Goal: Task Accomplishment & Management: Manage account settings

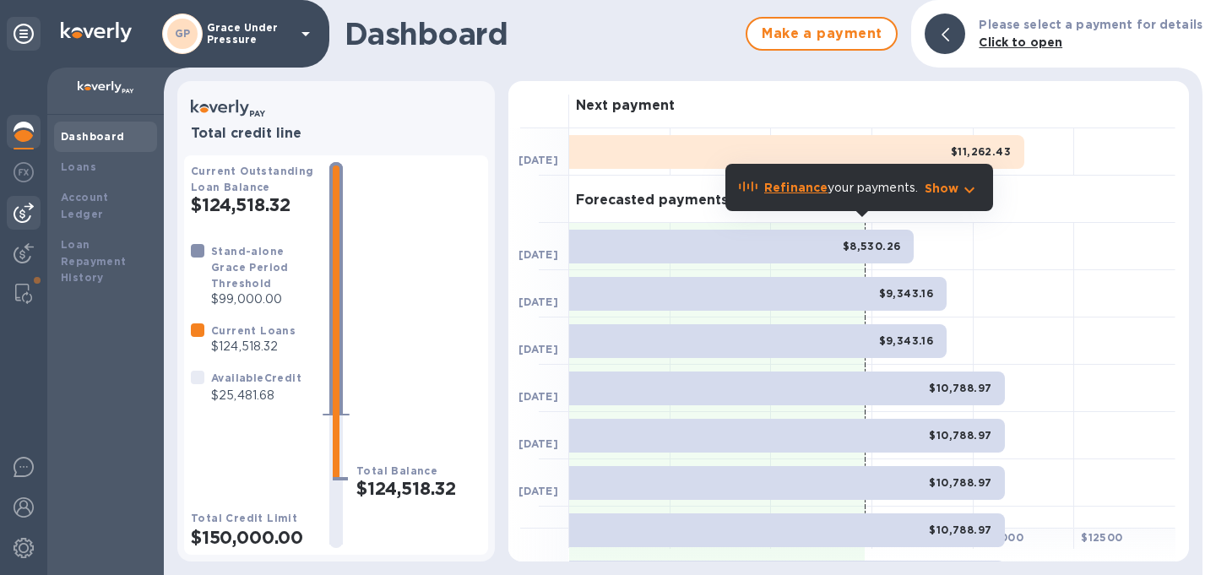
click at [24, 214] on img at bounding box center [24, 213] width 20 height 20
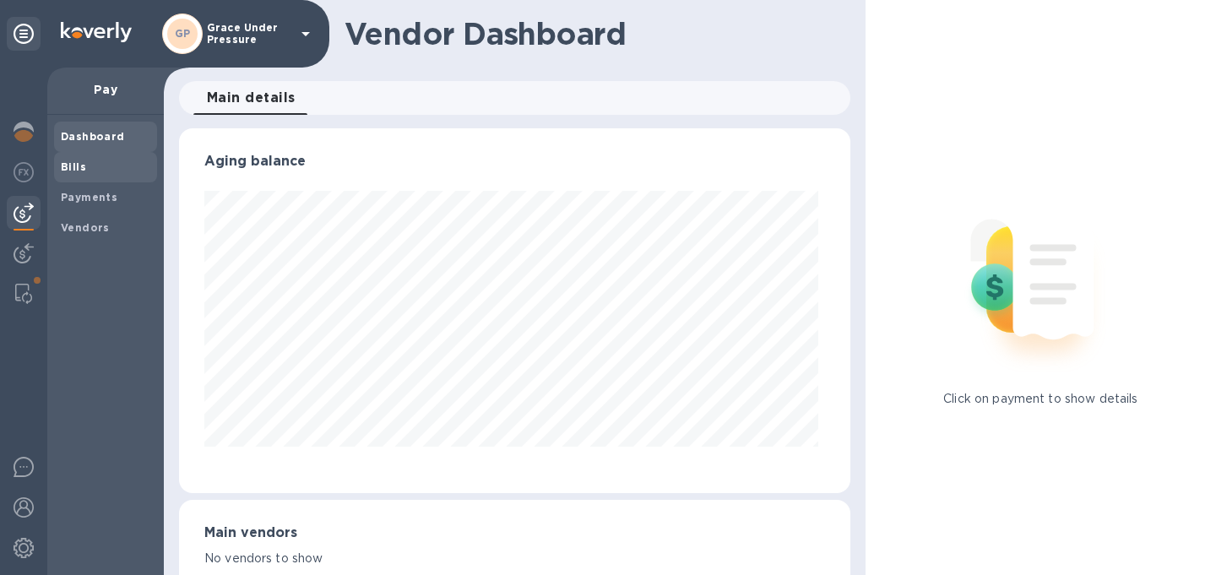
scroll to position [365, 665]
click at [79, 225] on b "Vendors" at bounding box center [85, 227] width 49 height 13
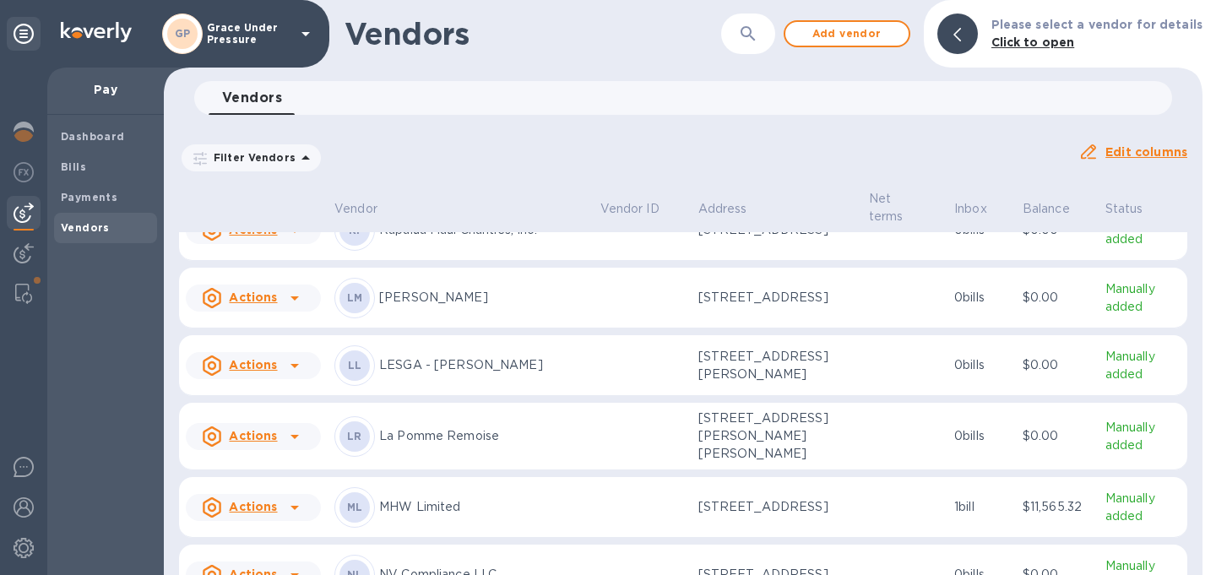
scroll to position [1655, 0]
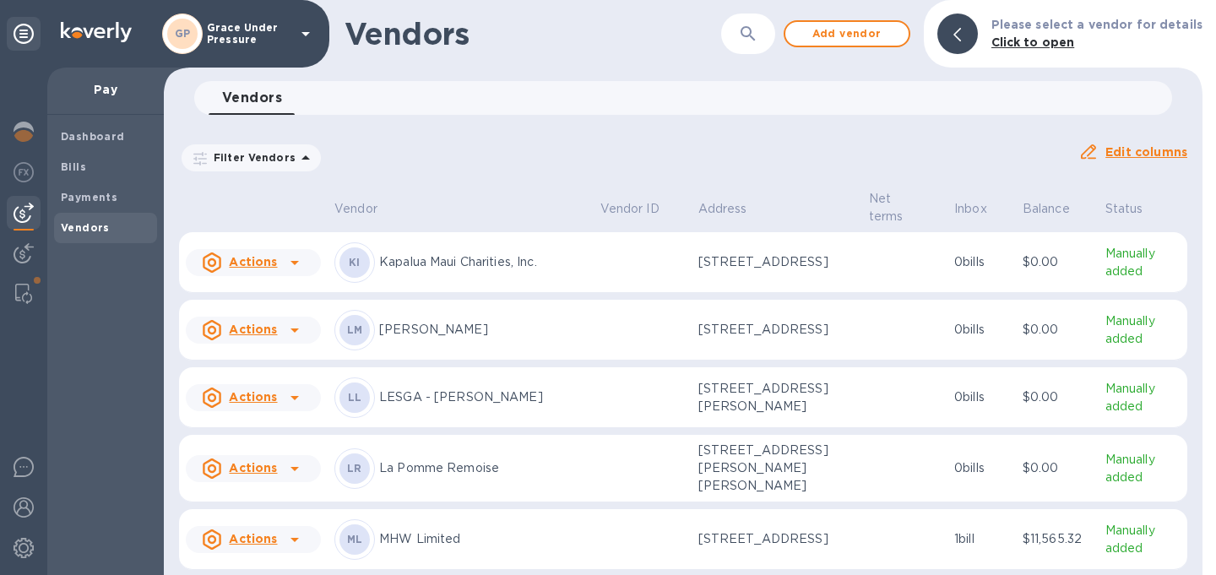
click at [296, 340] on icon at bounding box center [295, 330] width 20 height 20
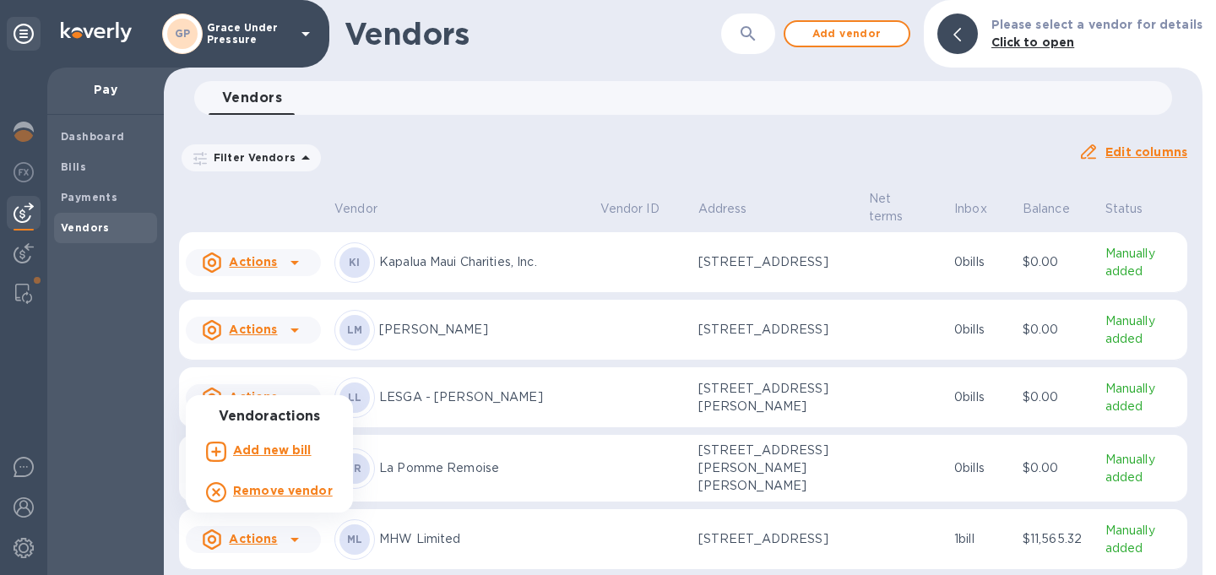
click at [535, 370] on div at bounding box center [608, 287] width 1216 height 575
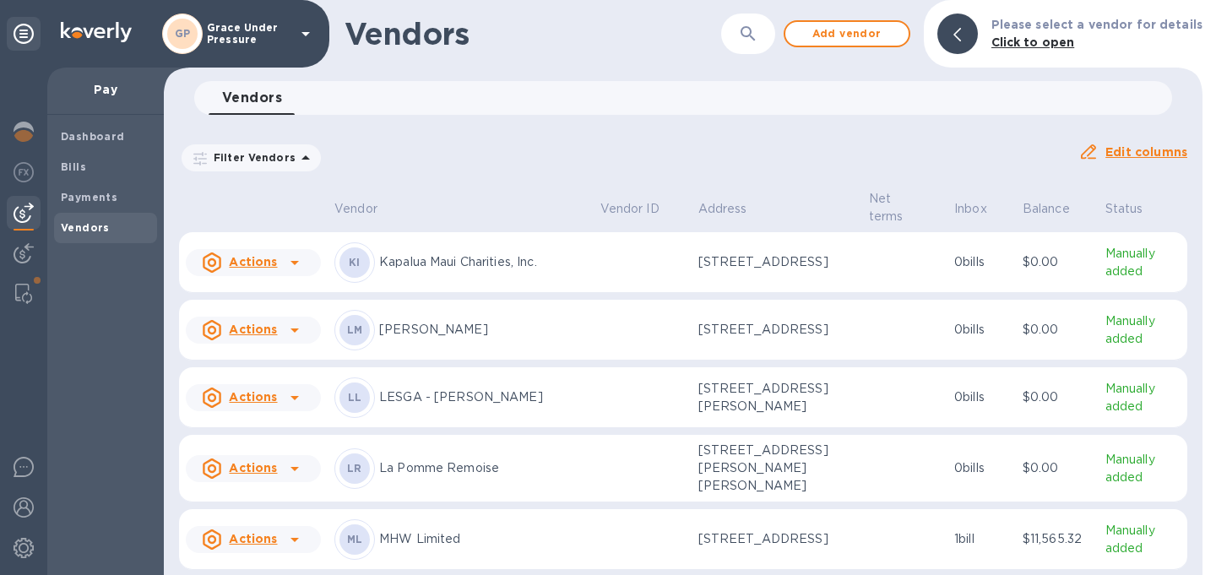
click at [538, 339] on p "[PERSON_NAME]" at bounding box center [483, 330] width 208 height 18
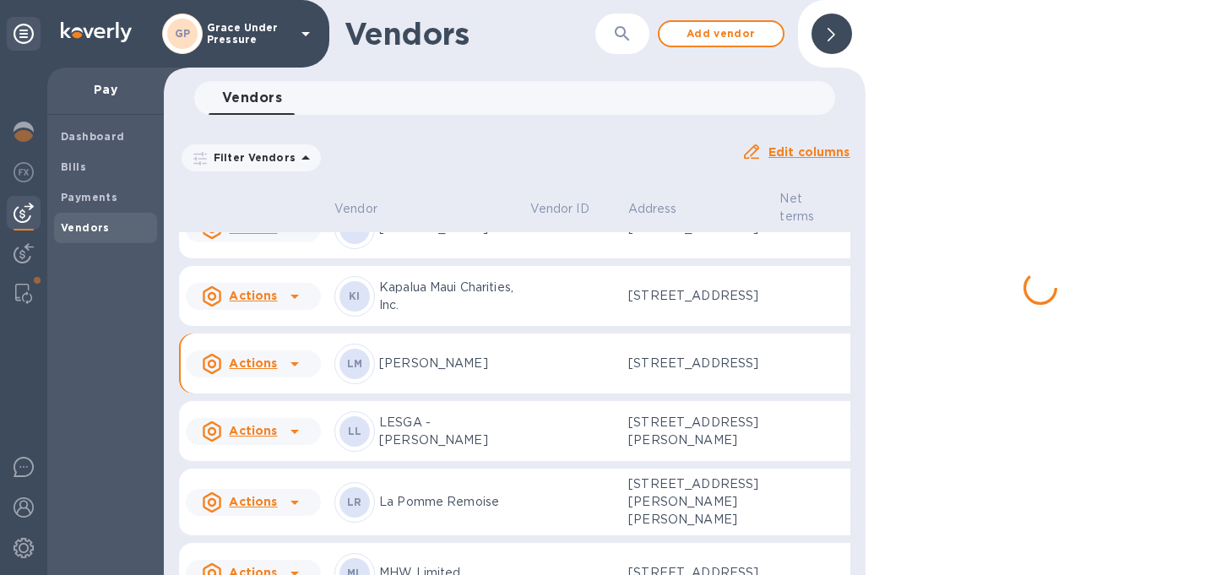
scroll to position [1809, 0]
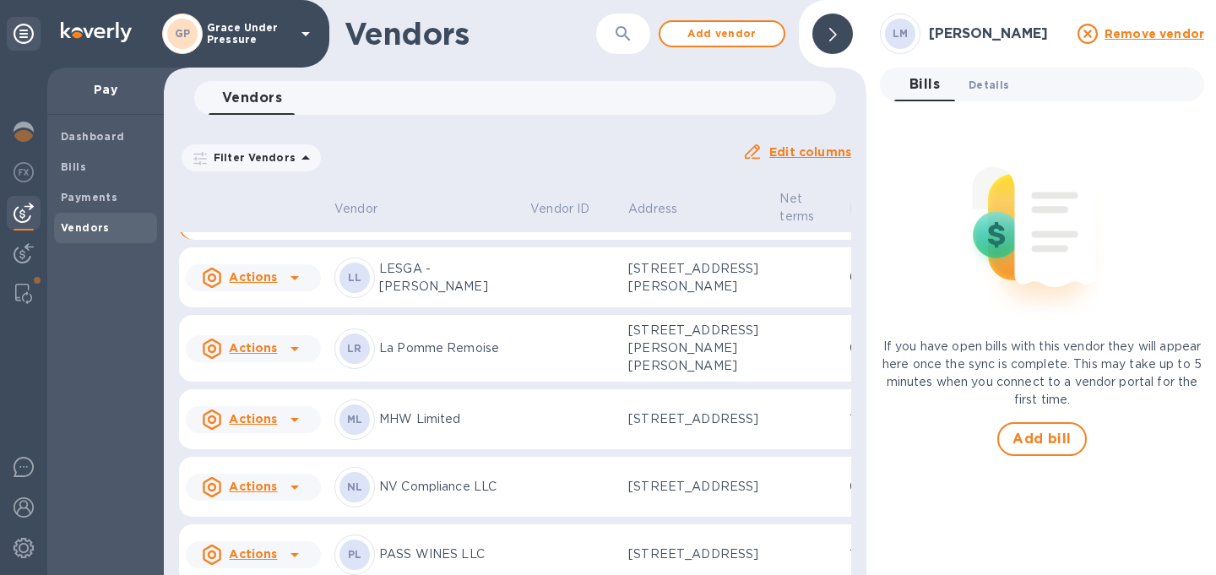
click at [976, 85] on span "Details 0" at bounding box center [989, 85] width 41 height 18
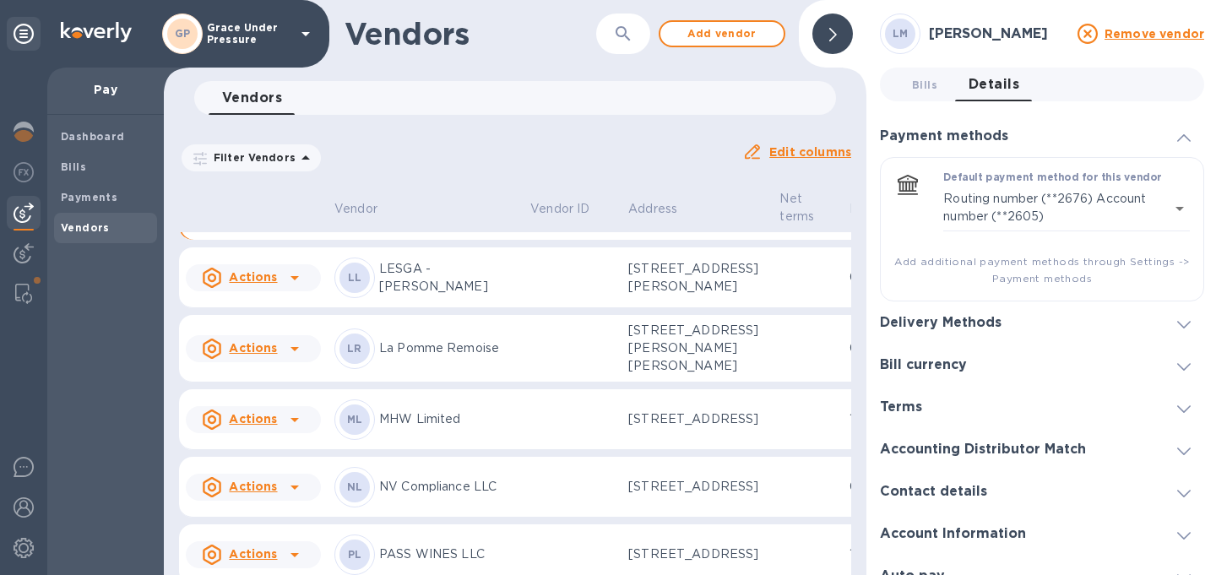
click at [1045, 321] on div "Delivery Methods" at bounding box center [1042, 323] width 324 height 42
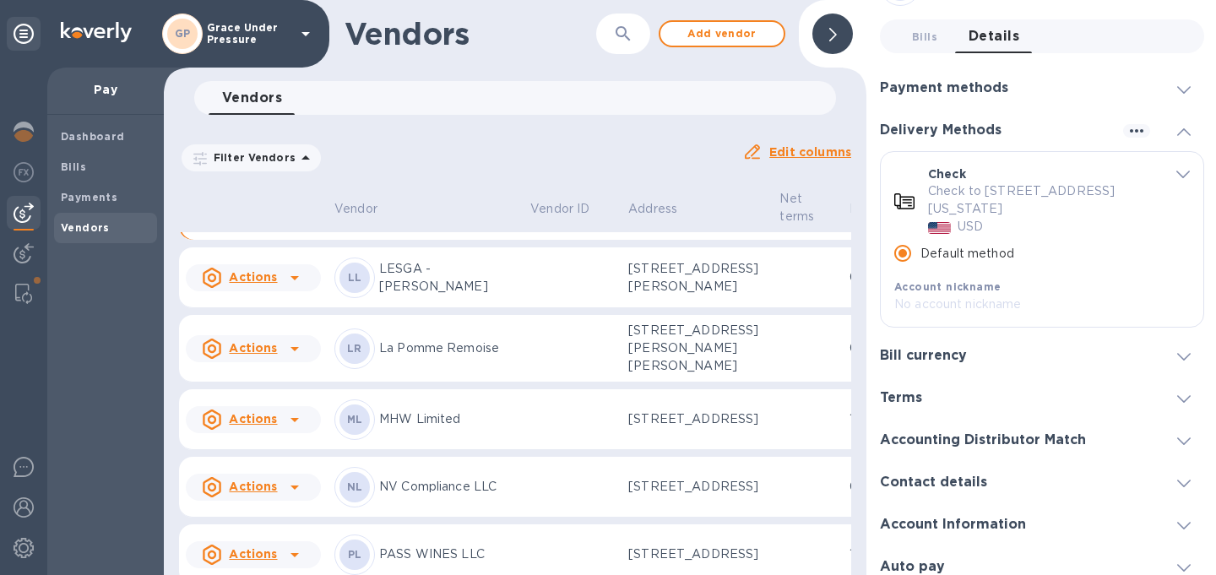
scroll to position [46, 0]
click at [906, 264] on input "Default method" at bounding box center [902, 254] width 35 height 35
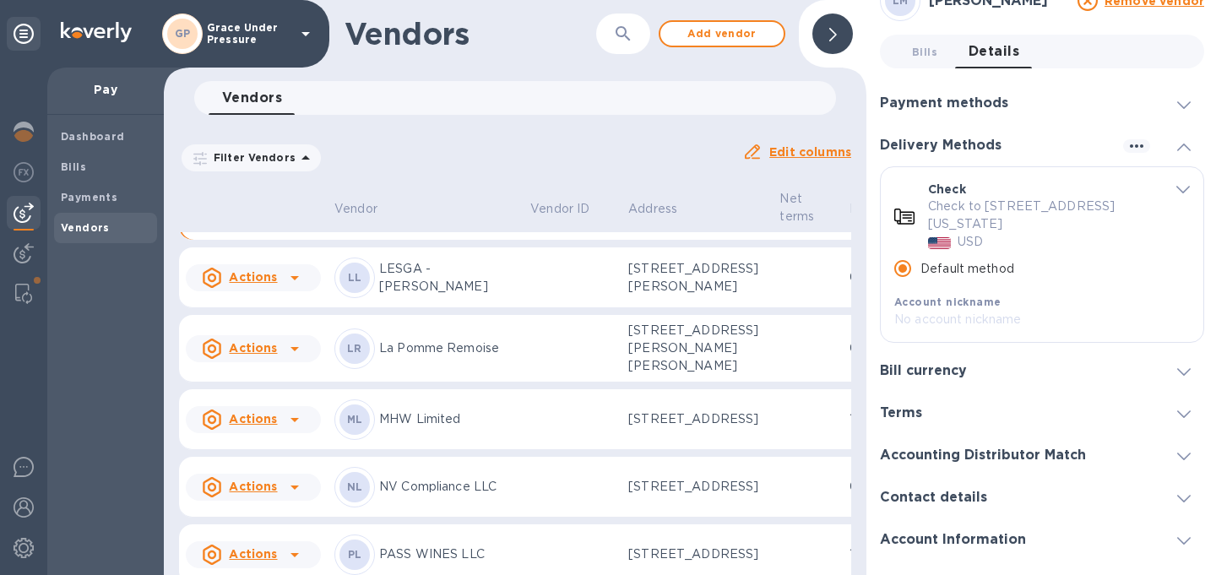
scroll to position [31, 0]
click at [1130, 149] on icon "button" at bounding box center [1137, 147] width 14 height 3
click at [1145, 178] on p "Add new" at bounding box center [1156, 184] width 56 height 17
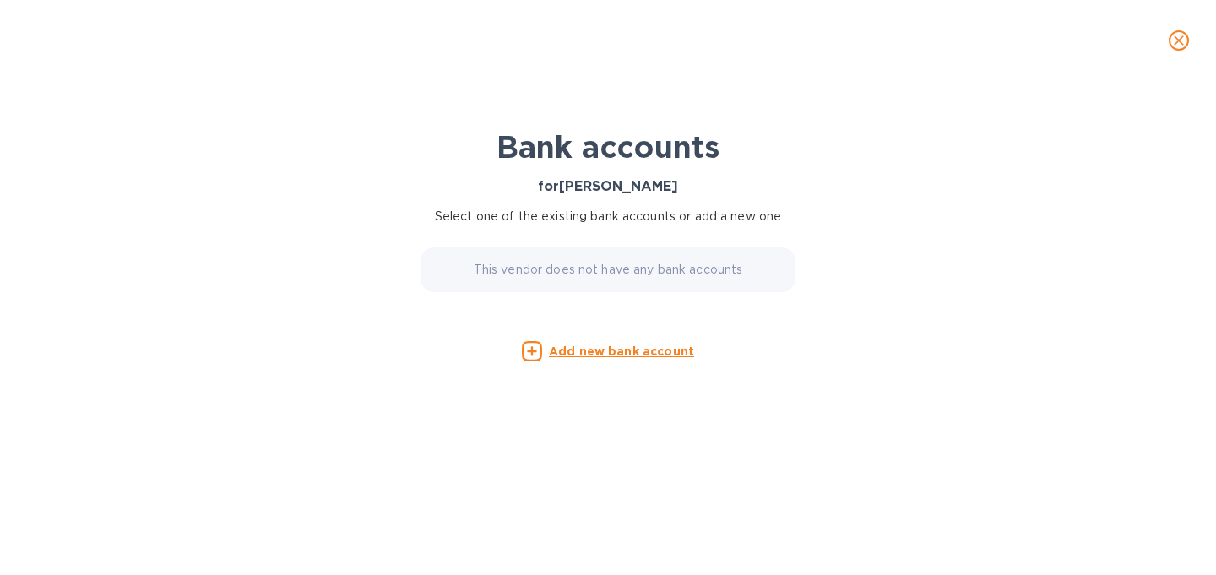
click at [578, 274] on p "This vendor does not have any bank accounts" at bounding box center [608, 270] width 269 height 18
click at [618, 357] on u "Add new bank account" at bounding box center [621, 352] width 145 height 14
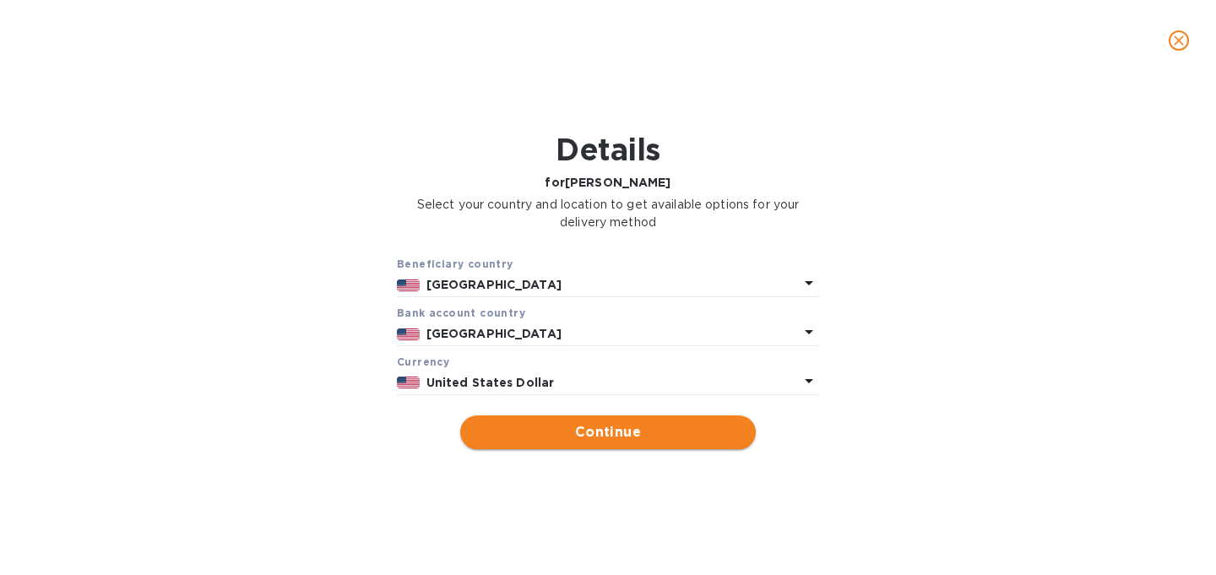
click at [622, 443] on span "Continue" at bounding box center [608, 432] width 269 height 20
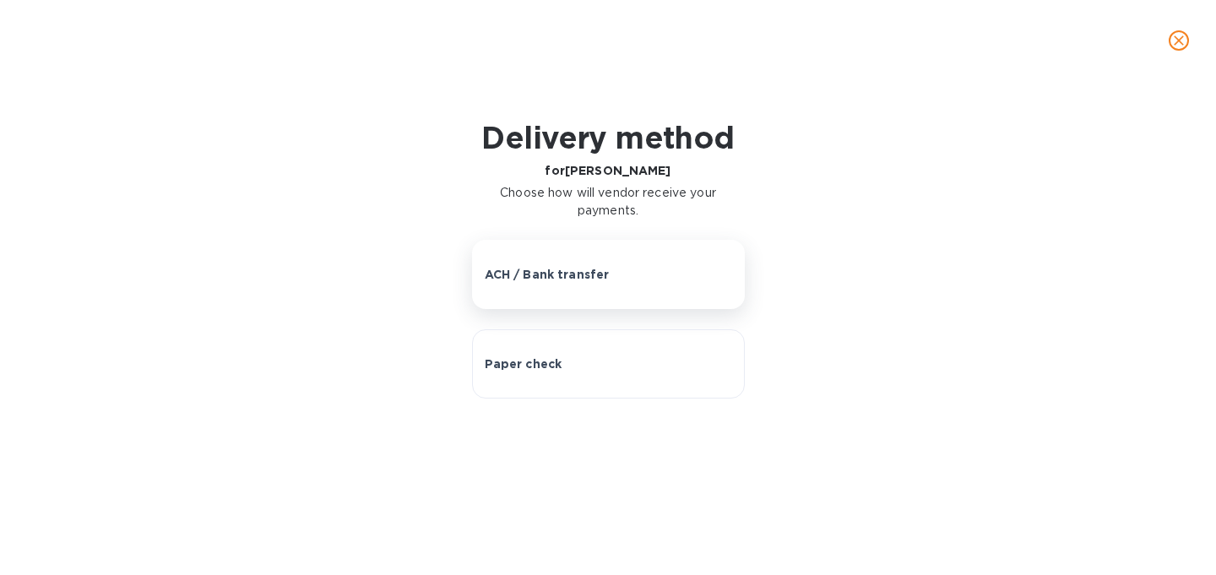
click at [594, 283] on p "ACH / Bank transfer" at bounding box center [547, 274] width 125 height 17
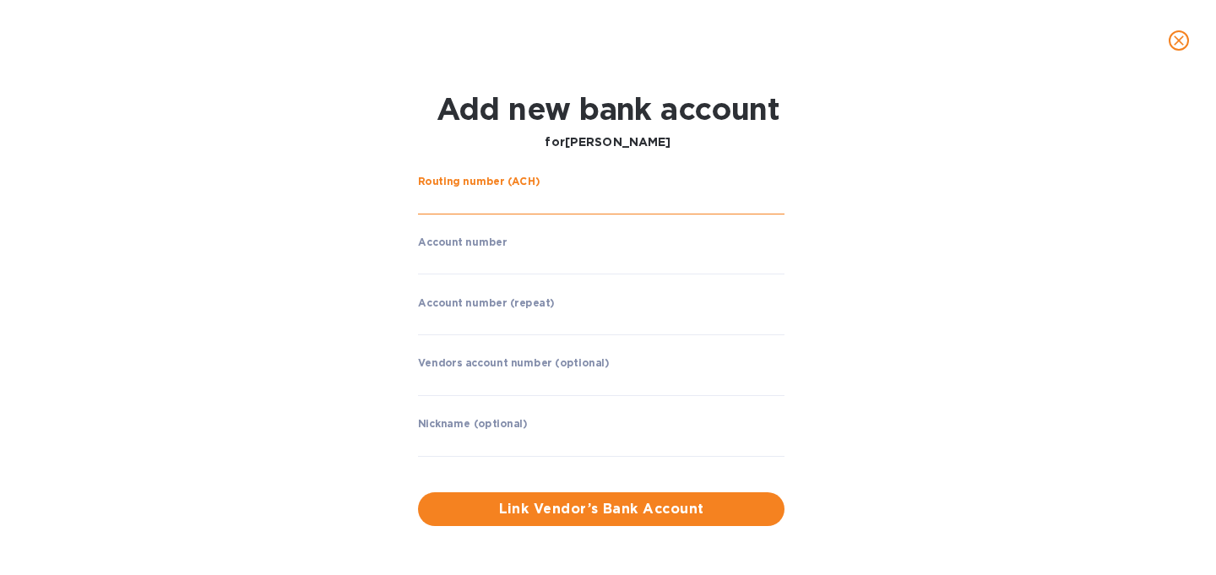
click at [577, 201] on input "string" at bounding box center [601, 201] width 367 height 25
type input "3"
type input "11000000846800"
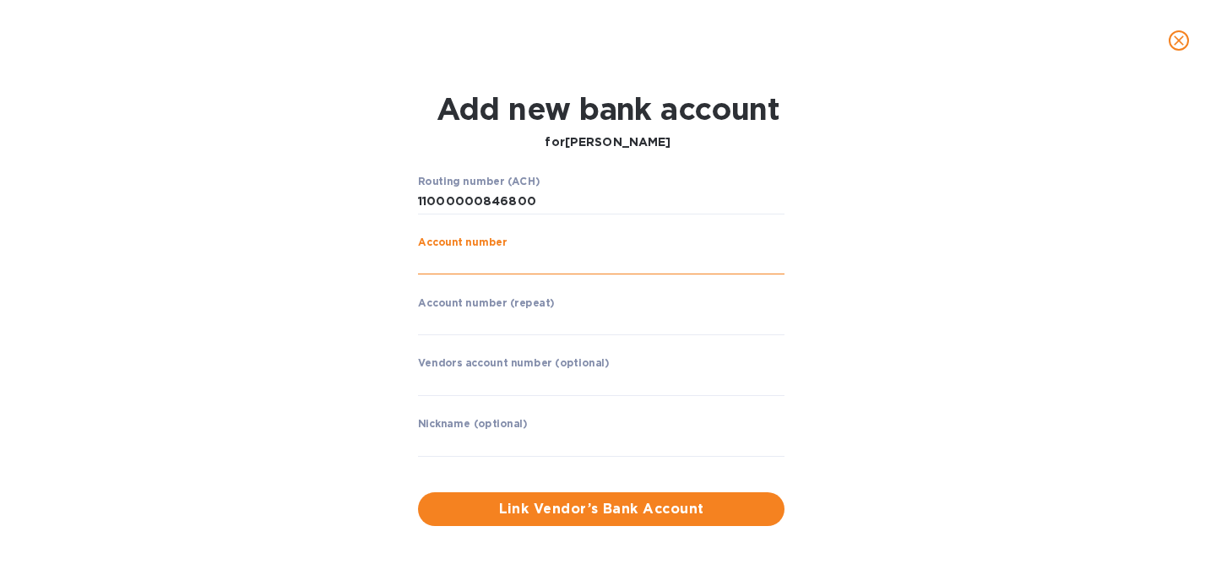
click at [559, 271] on input "string" at bounding box center [601, 262] width 367 height 25
type input "321177586"
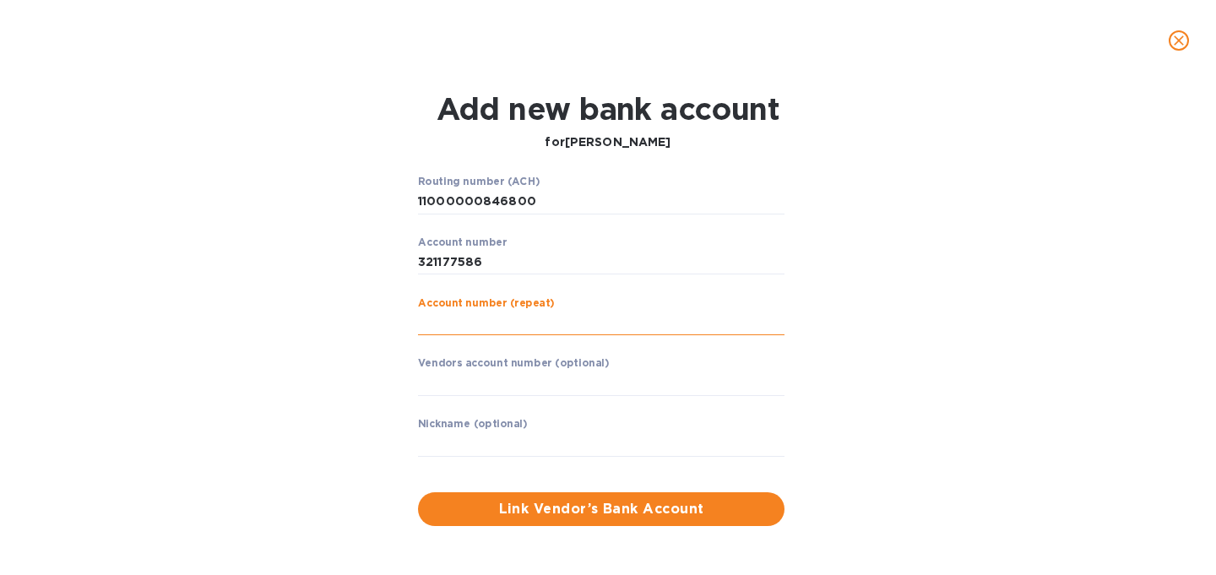
click at [558, 331] on input "string" at bounding box center [601, 323] width 367 height 25
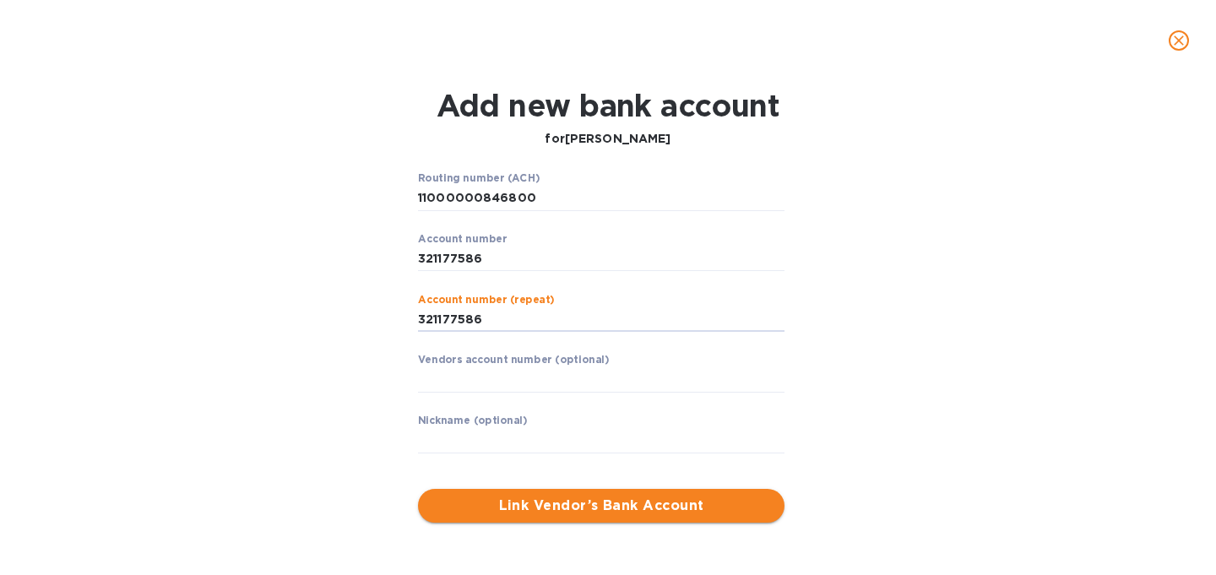
type input "321177586"
click at [613, 503] on span "Link Vendor’s Bank Account" at bounding box center [602, 506] width 340 height 20
click at [548, 198] on input "string" at bounding box center [601, 198] width 367 height 25
drag, startPoint x: 486, startPoint y: 259, endPoint x: 410, endPoint y: 260, distance: 76.9
click at [411, 260] on div "Routing number (ACH) Invalid value Account number ​ Account number (repeat) ​ V…" at bounding box center [601, 324] width 380 height 317
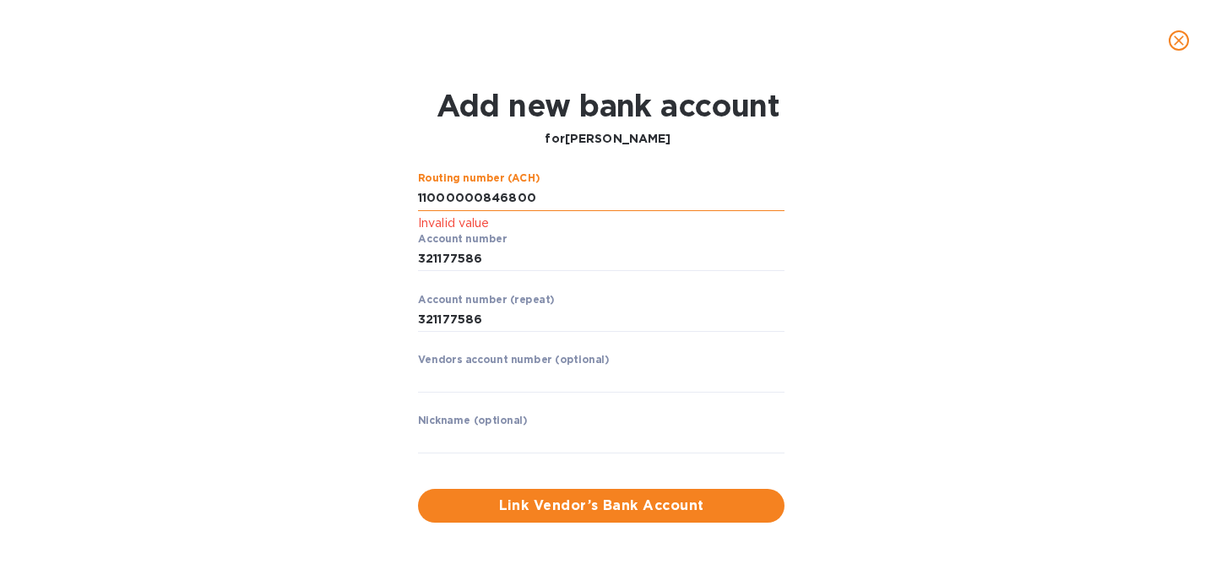
click at [538, 197] on input "string" at bounding box center [601, 198] width 367 height 25
type input "1"
type input "321177586"
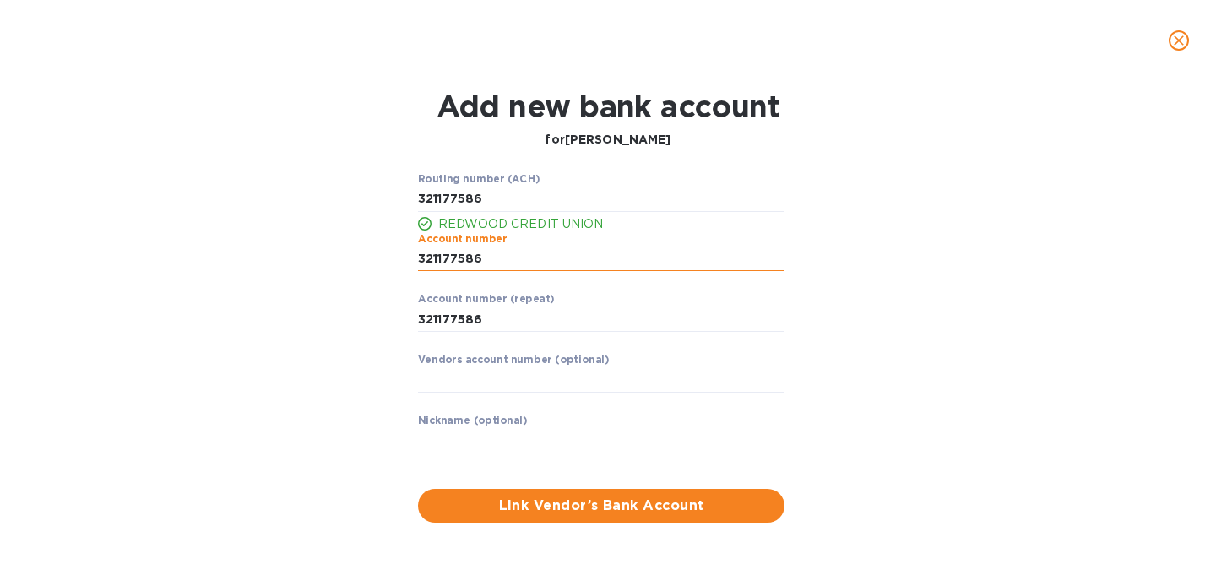
click at [531, 258] on input "string" at bounding box center [601, 259] width 367 height 25
type input "3"
type input "11000000846800"
click at [518, 322] on input "string" at bounding box center [601, 319] width 367 height 25
type input "3"
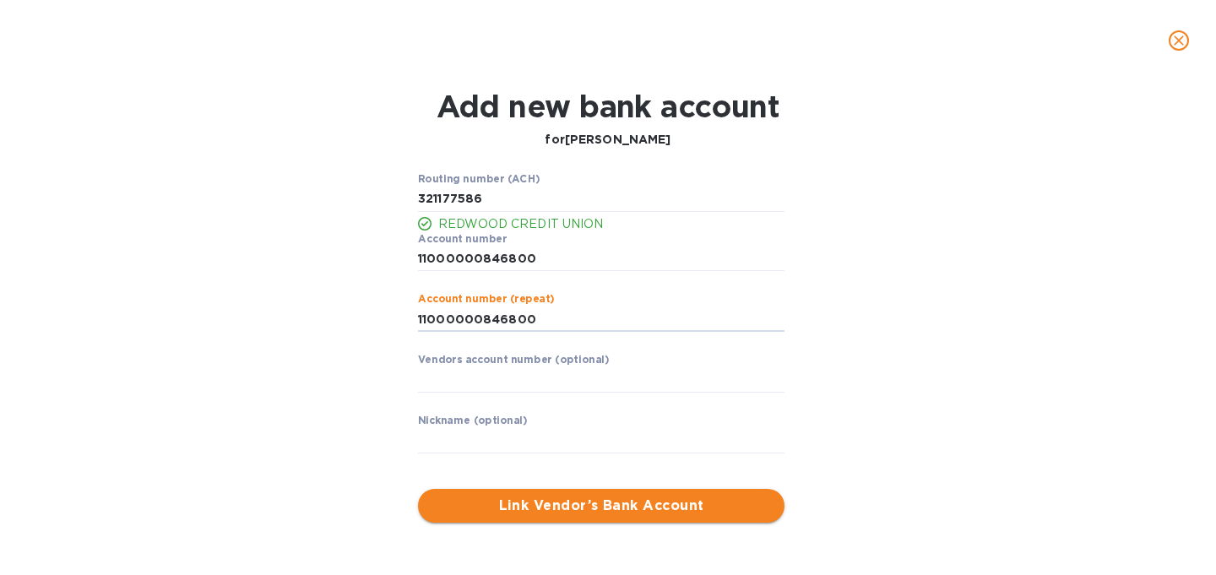
type input "11000000846800"
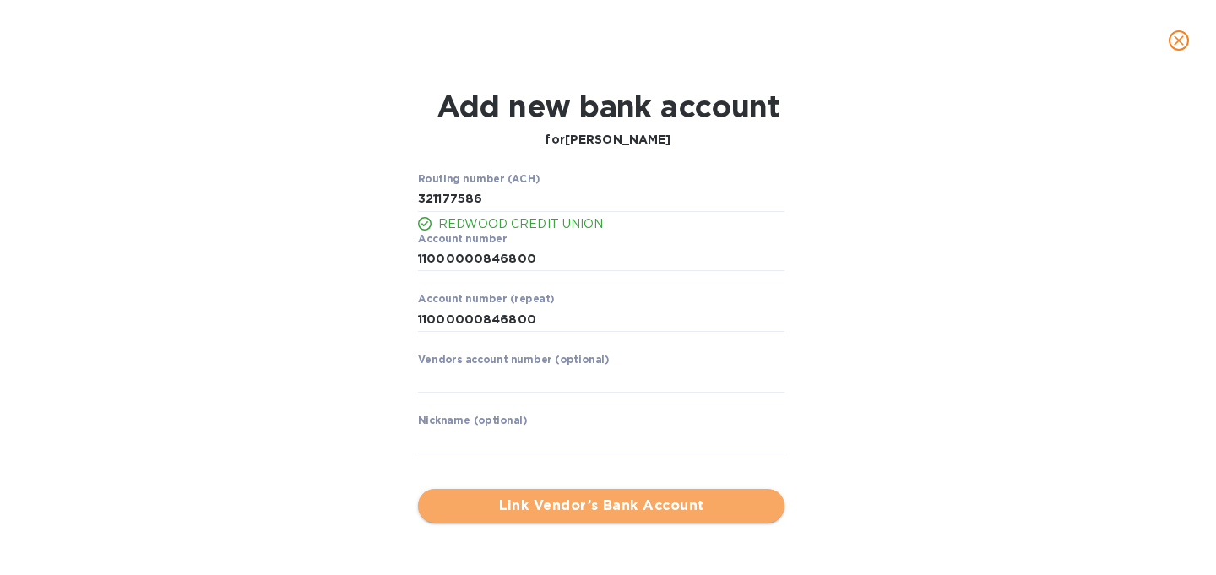
click at [524, 505] on span "Link Vendor’s Bank Account" at bounding box center [602, 506] width 340 height 20
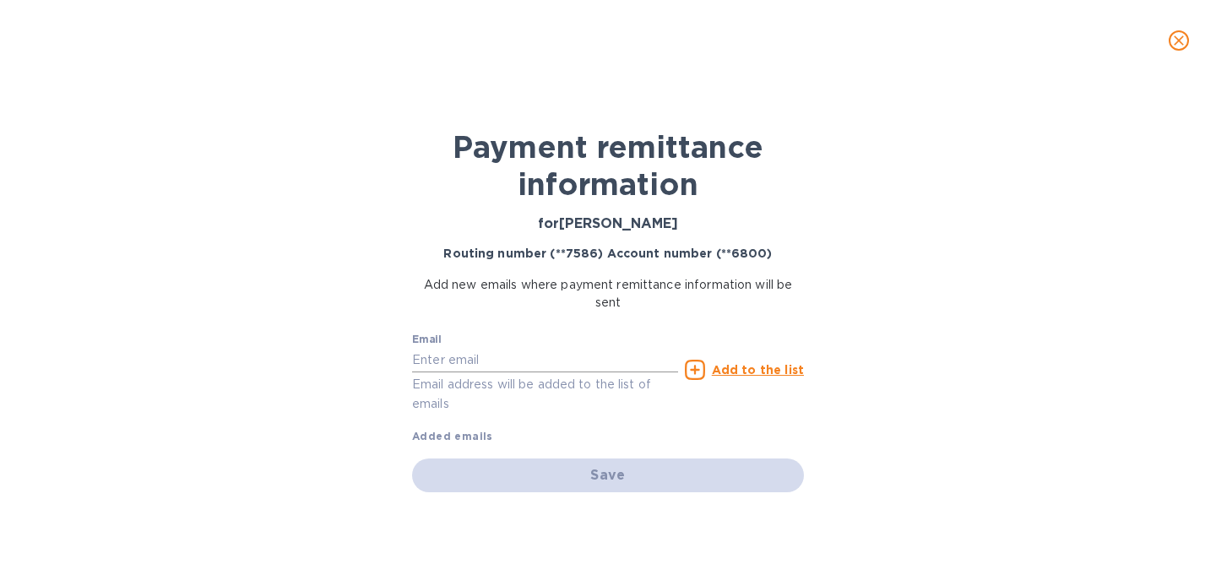
click at [517, 358] on input "text" at bounding box center [545, 359] width 266 height 25
type input "[EMAIL_ADDRESS][DOMAIN_NAME]"
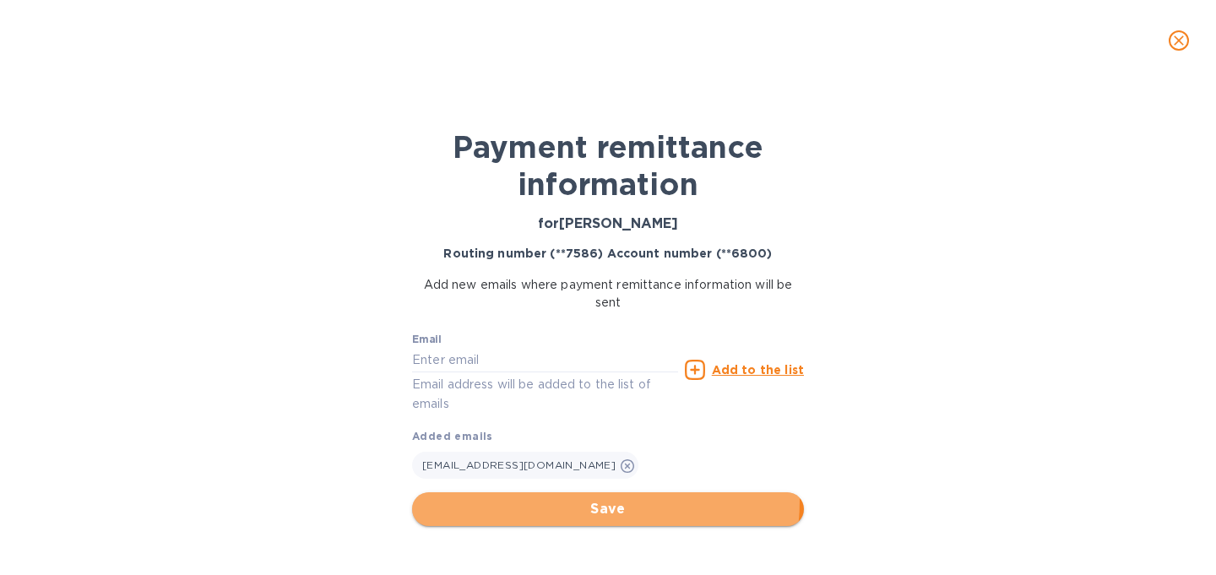
click at [559, 508] on span "Save" at bounding box center [608, 509] width 365 height 20
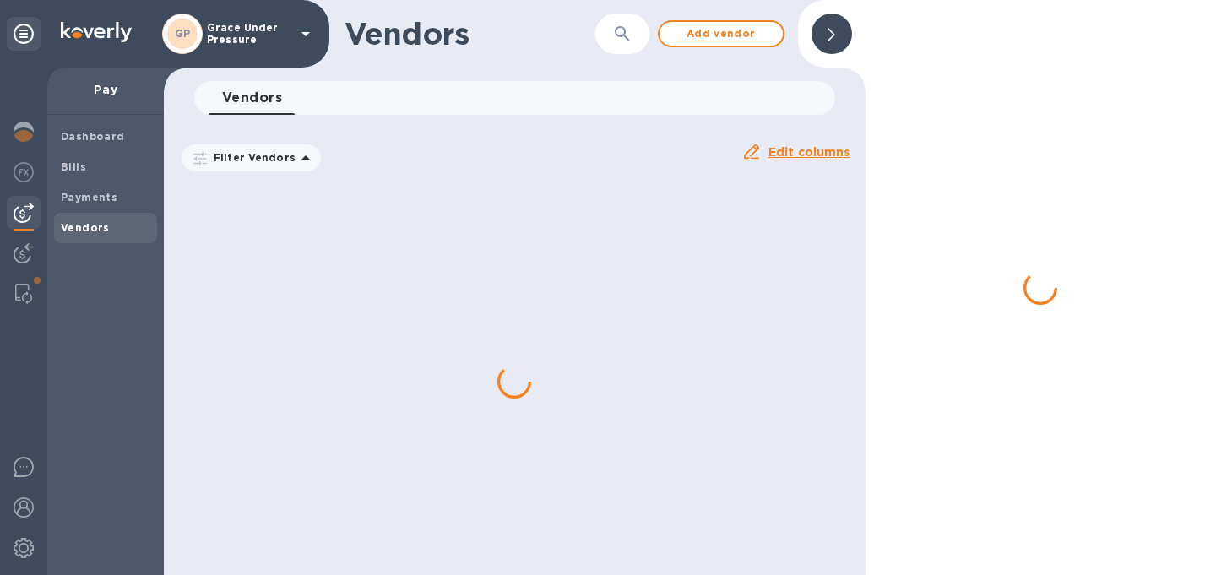
scroll to position [0, 0]
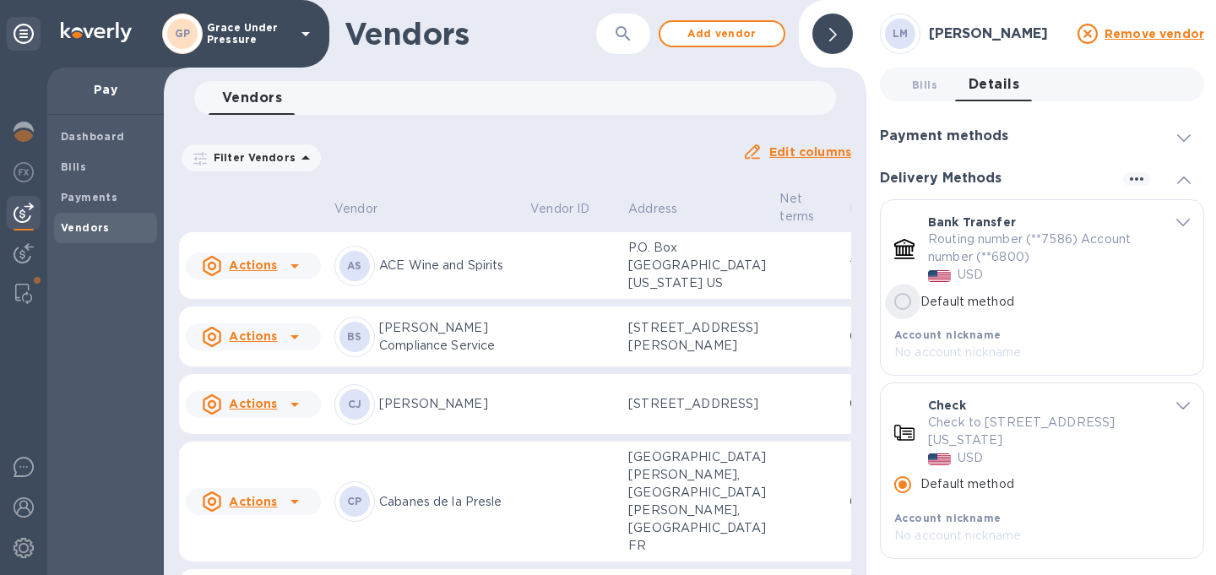
click at [910, 306] on input "Default method" at bounding box center [902, 301] width 35 height 35
radio input "true"
click at [910, 306] on input "Default method" at bounding box center [902, 301] width 35 height 35
click at [825, 30] on div at bounding box center [832, 34] width 41 height 41
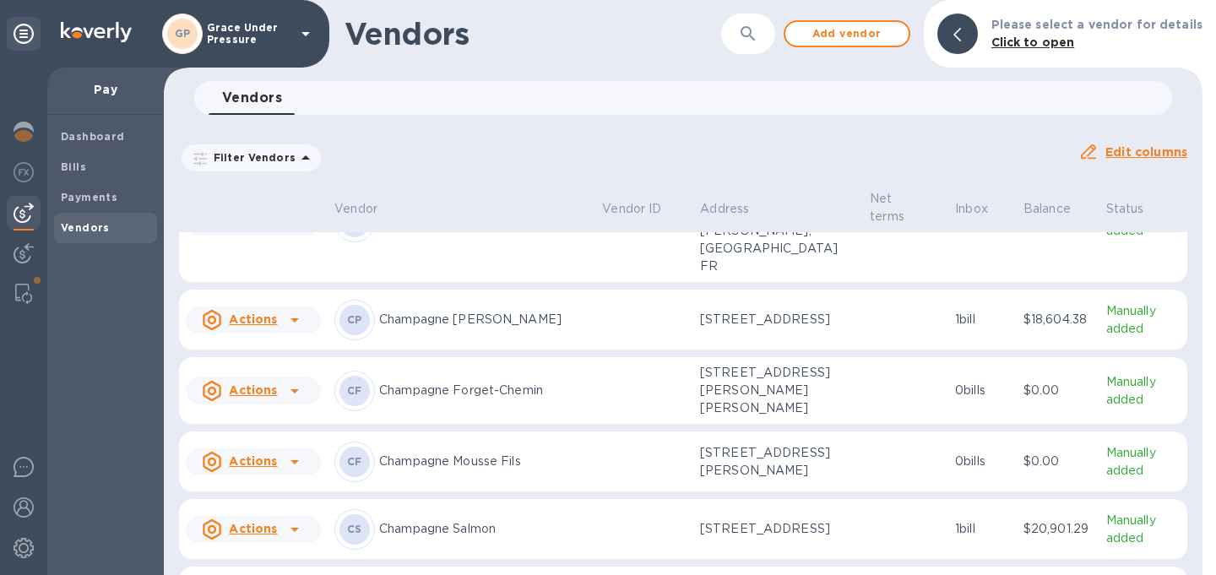
scroll to position [281, 0]
click at [755, 30] on icon "button" at bounding box center [748, 34] width 20 height 20
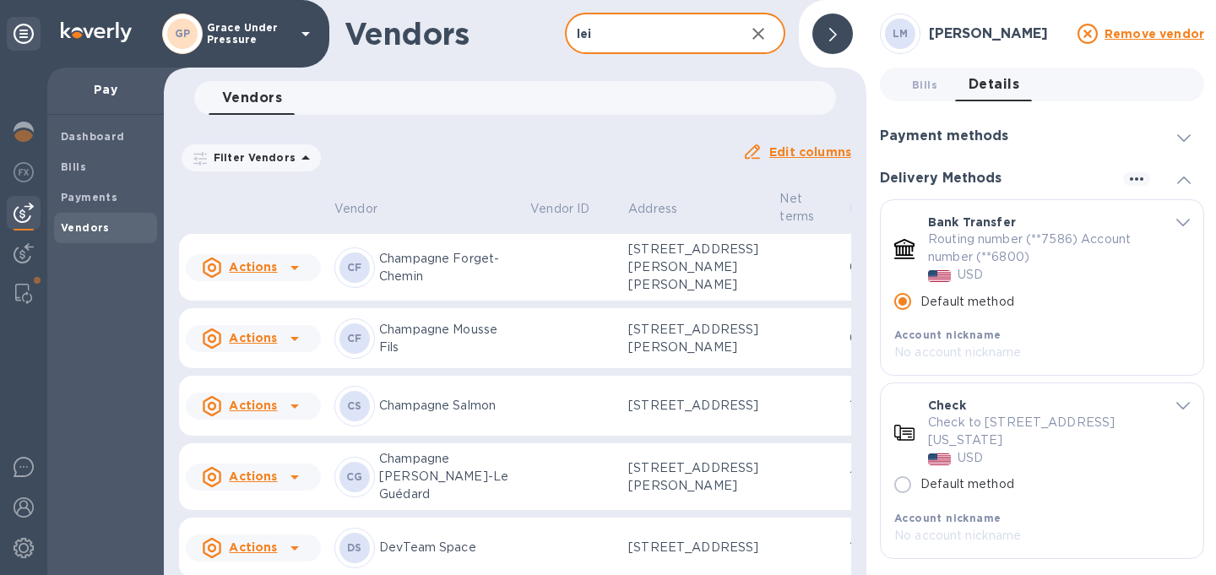
scroll to position [0, 0]
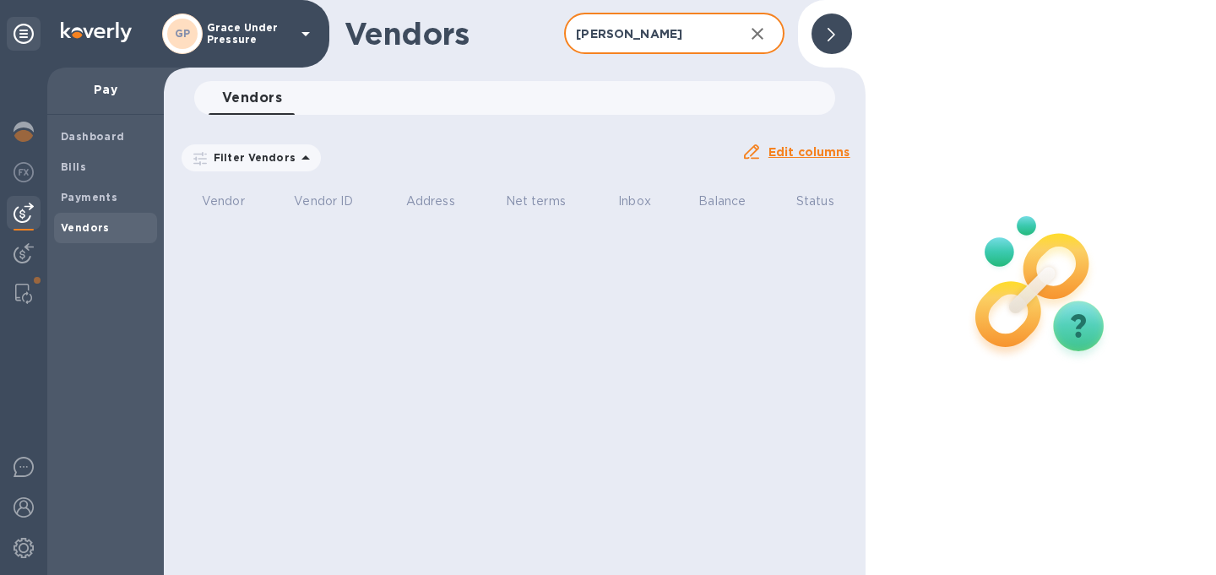
type input "[PERSON_NAME]"
